Goal: Task Accomplishment & Management: Use online tool/utility

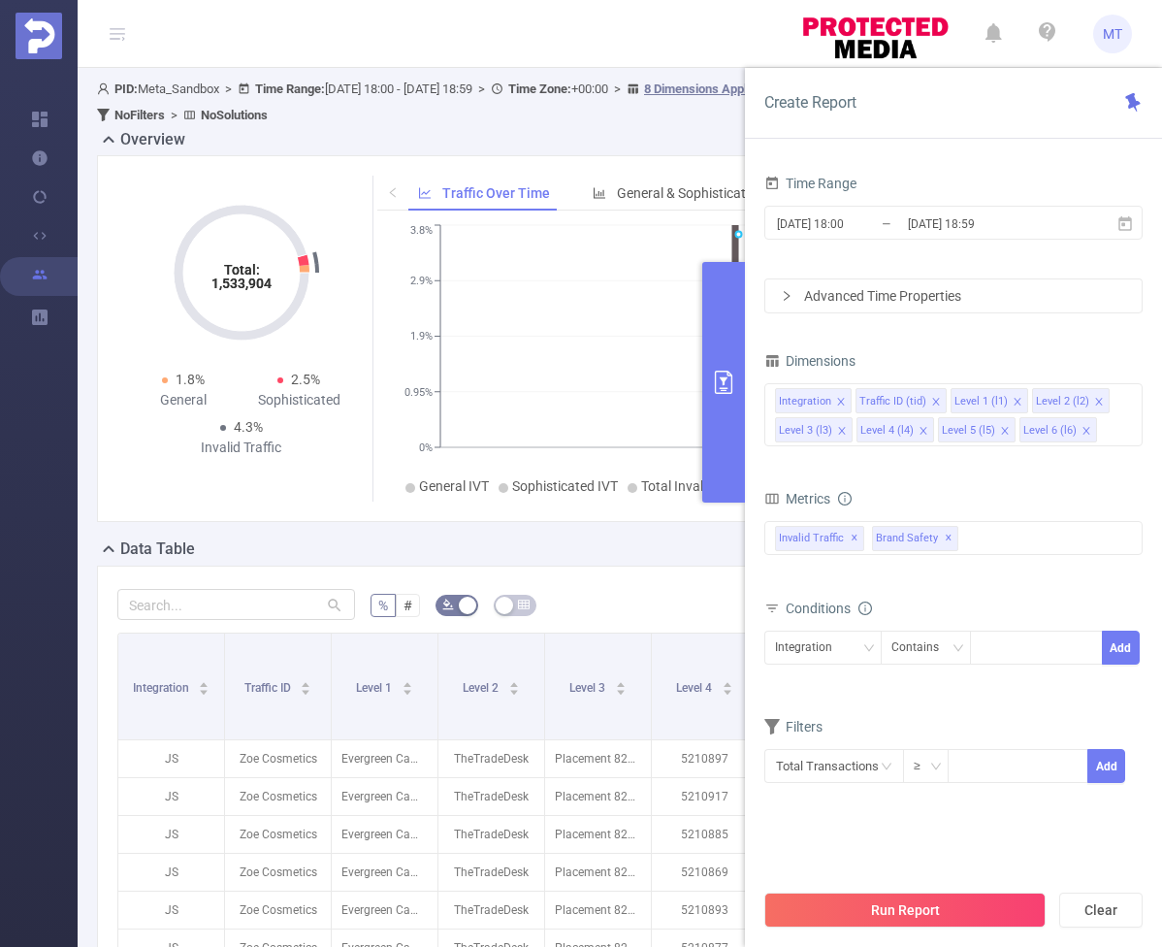
click at [1100, 37] on span "MT" at bounding box center [1113, 34] width 39 height 39
click at [1051, 142] on link "Logout" at bounding box center [1026, 155] width 213 height 27
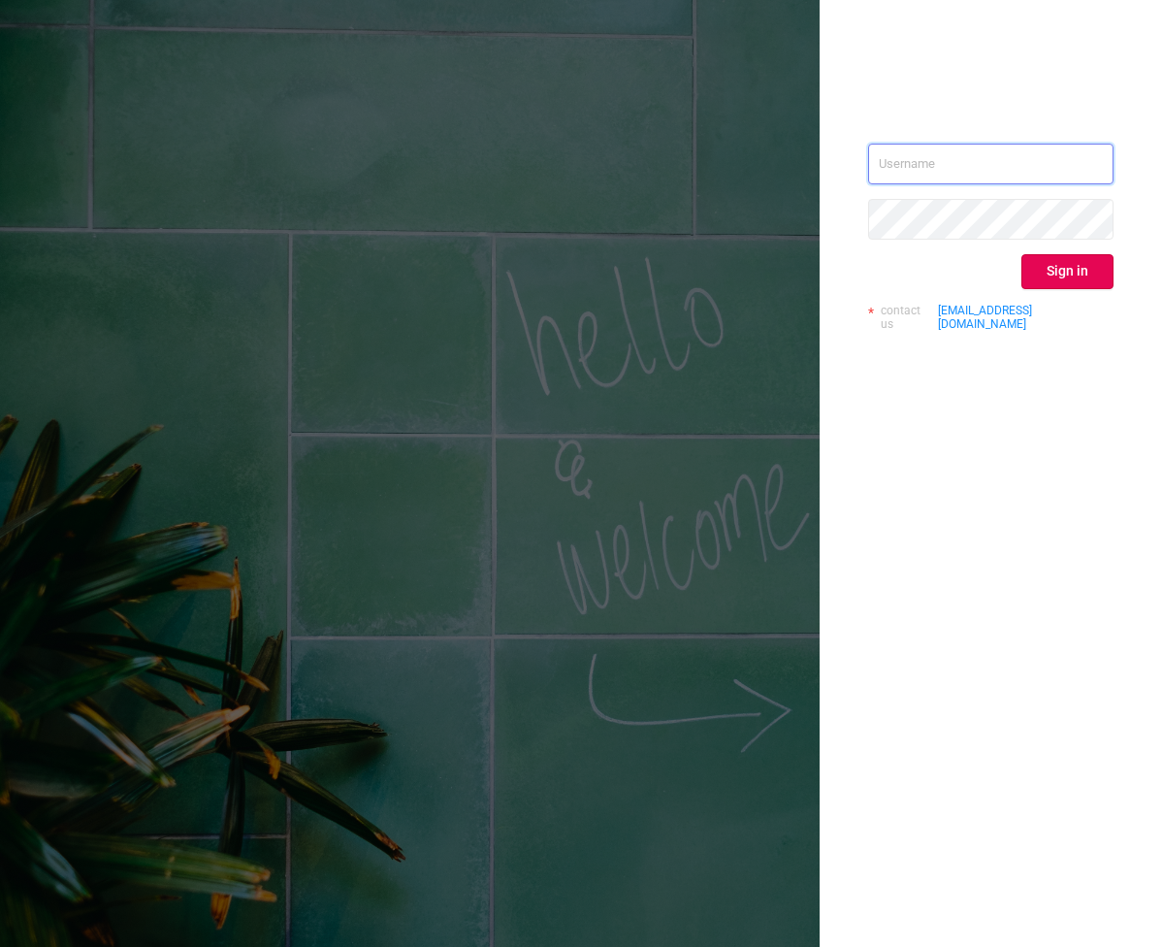
click at [1014, 178] on input "text" at bounding box center [990, 164] width 245 height 41
paste input "[EMAIL_ADDRESS][DOMAIN_NAME]"
type input "[EMAIL_ADDRESS][DOMAIN_NAME]"
click at [1100, 281] on button "Sign in" at bounding box center [1068, 271] width 92 height 35
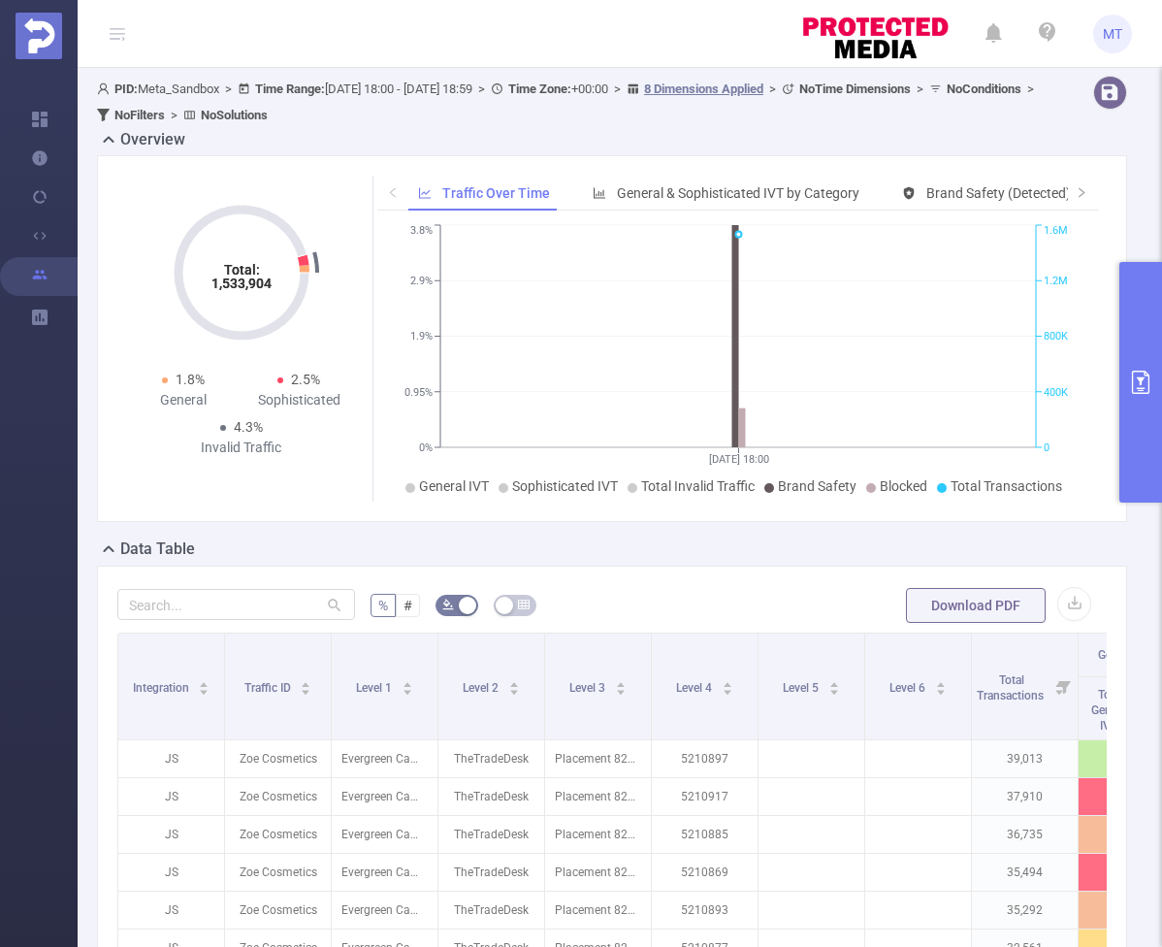
click at [1139, 344] on button "primary" at bounding box center [1141, 382] width 43 height 241
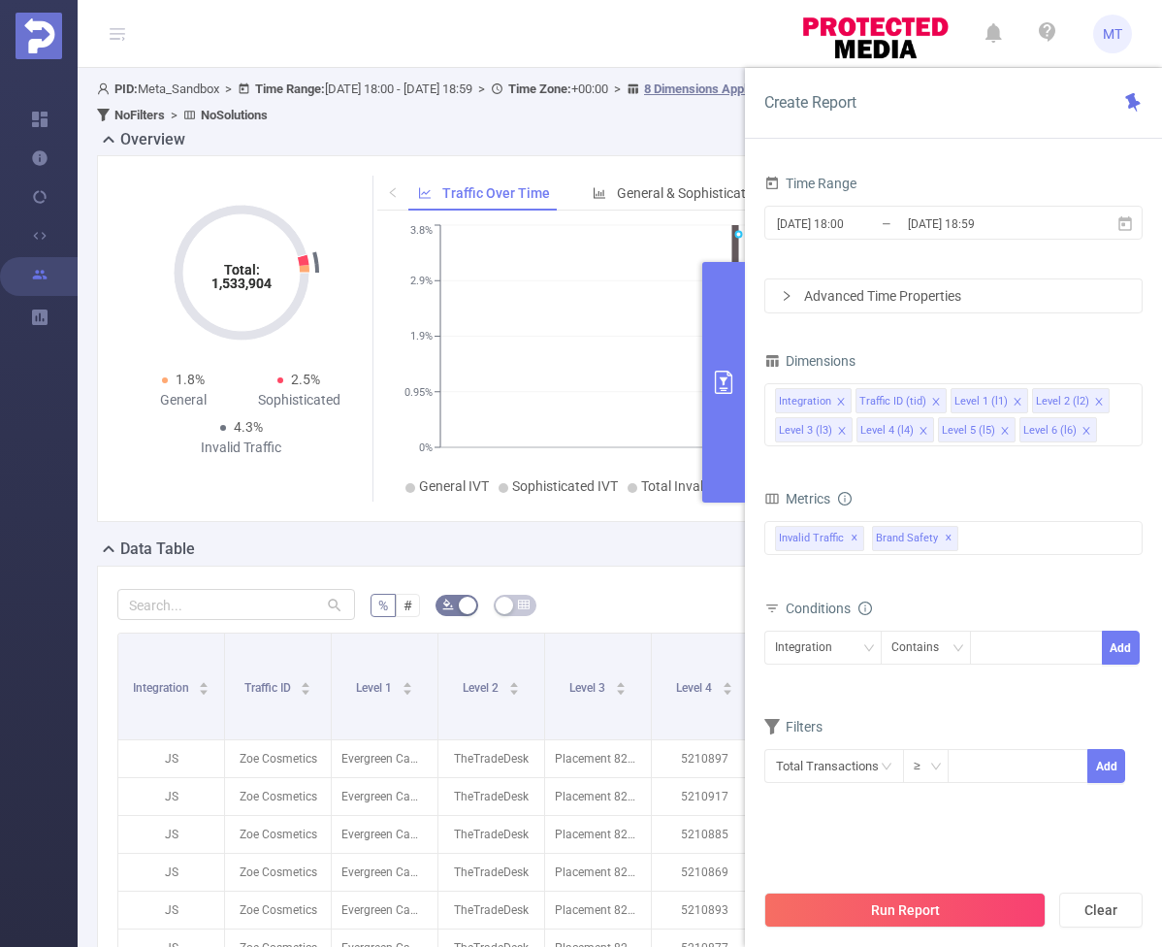
click at [806, 502] on span "Metrics" at bounding box center [798, 499] width 66 height 16
click at [1010, 540] on div "Invalid Traffic ✕ Brand Safety ✕" at bounding box center [954, 538] width 378 height 34
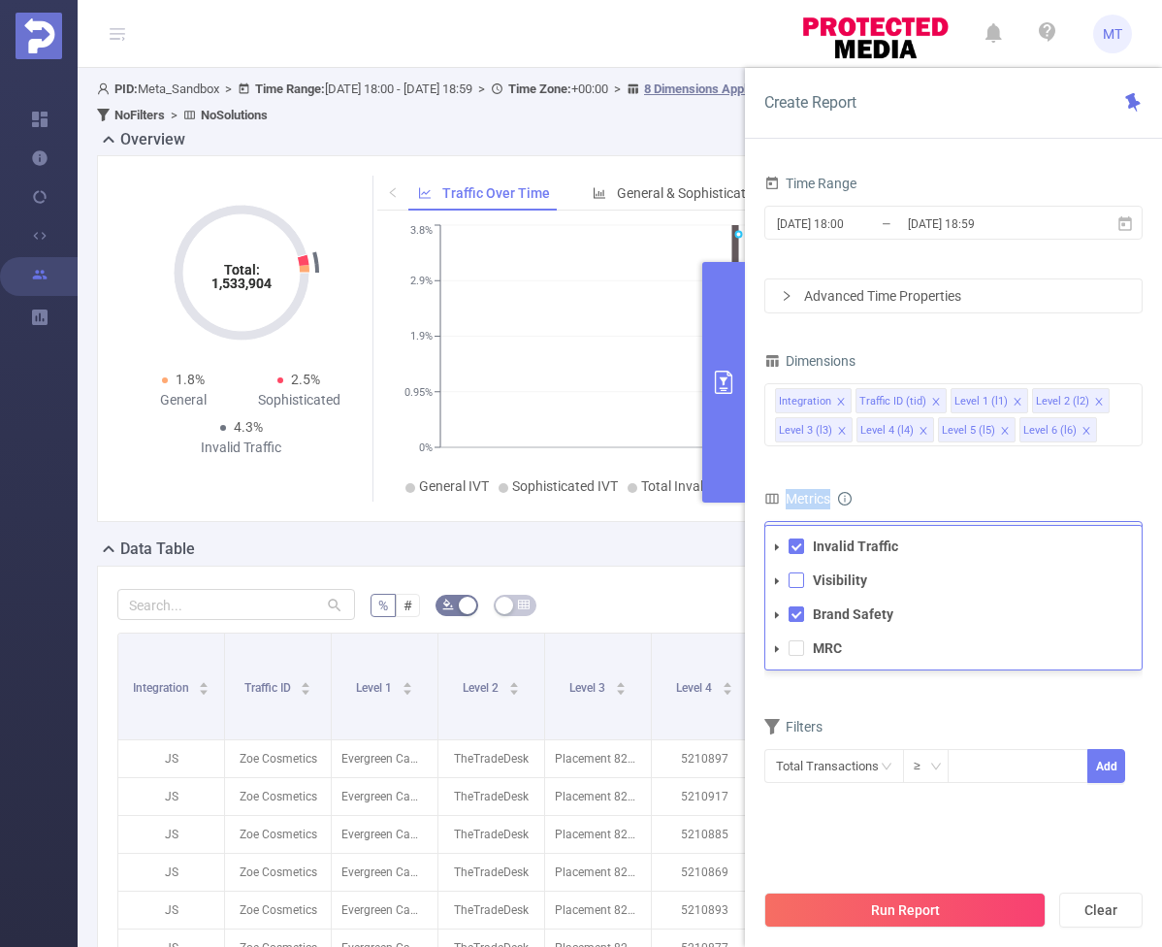
click at [793, 584] on span at bounding box center [797, 581] width 16 height 16
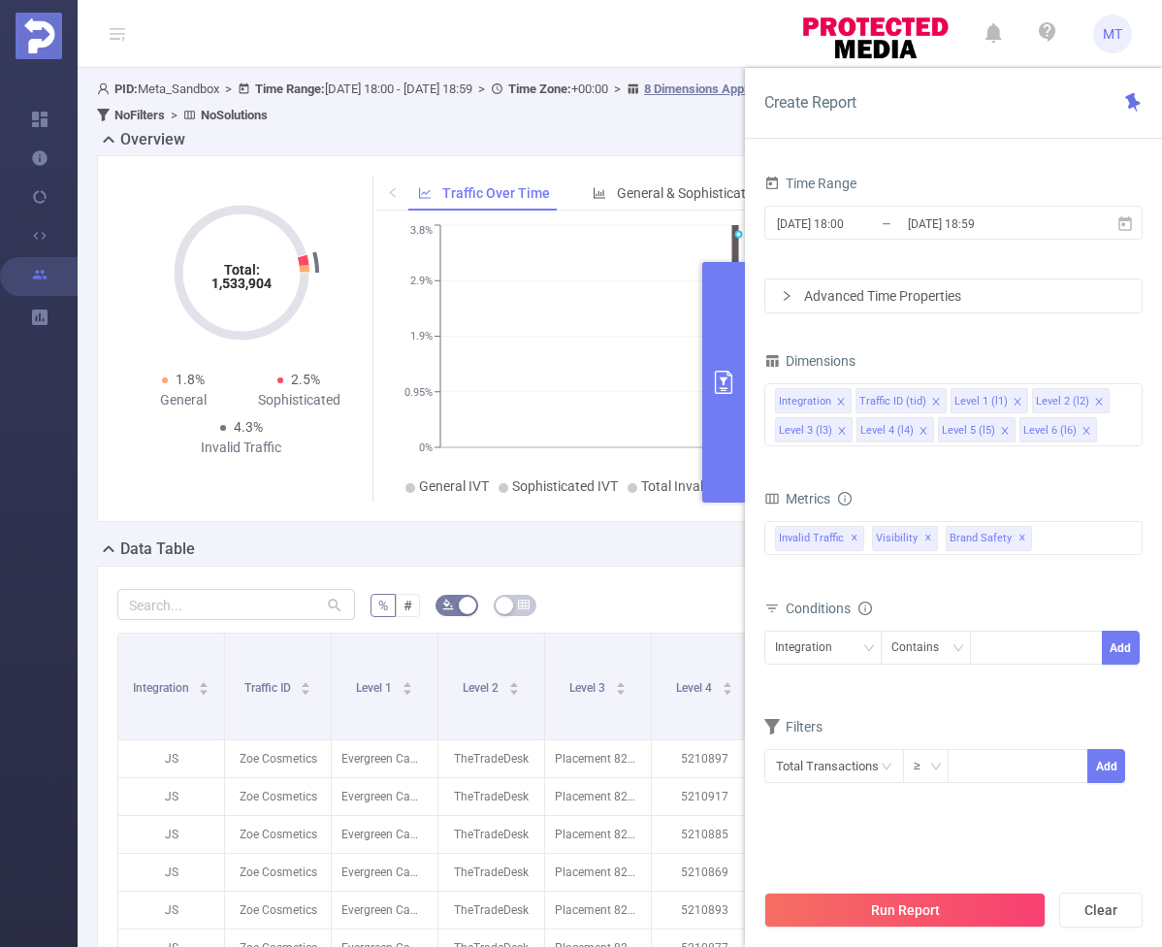
click at [843, 698] on form "Dimensions Integration Traffic ID (tid) Level 1 (l1) Level 2 (l2) Level 3 (l3) …" at bounding box center [954, 577] width 378 height 461
click at [828, 907] on button "Run Report" at bounding box center [905, 910] width 281 height 35
